Goal: Transaction & Acquisition: Book appointment/travel/reservation

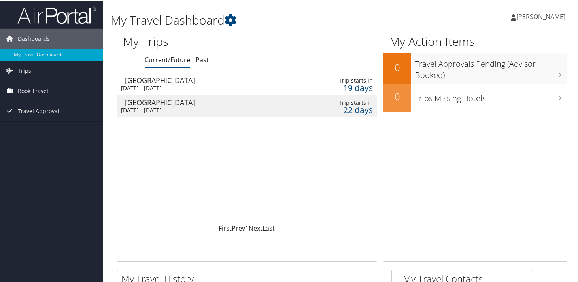
click at [43, 92] on span "Book Travel" at bounding box center [33, 90] width 30 height 20
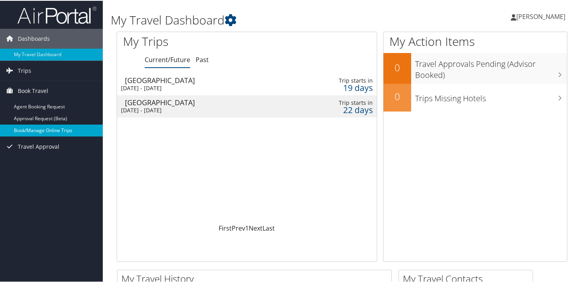
click at [53, 127] on link "Book/Manage Online Trips" at bounding box center [51, 130] width 103 height 12
